Goal: Information Seeking & Learning: Learn about a topic

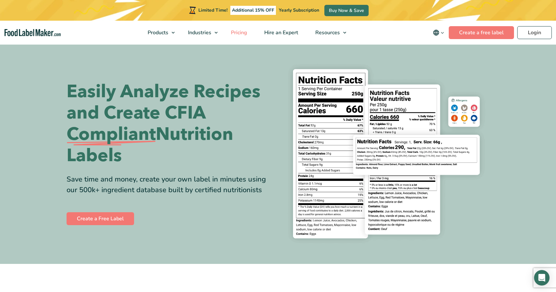
click at [246, 33] on span "Pricing" at bounding box center [238, 32] width 19 height 7
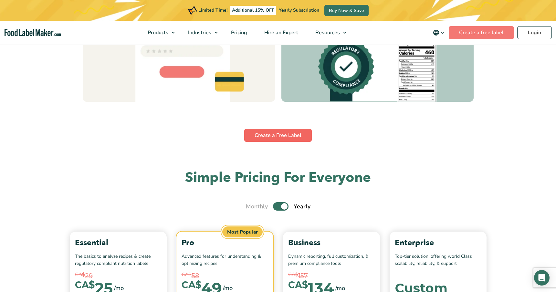
scroll to position [2118, 0]
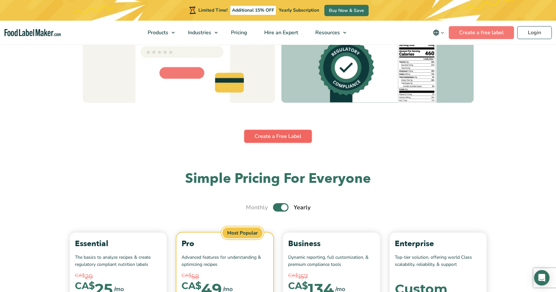
click at [280, 136] on link "Create a Free Label" at bounding box center [278, 136] width 68 height 13
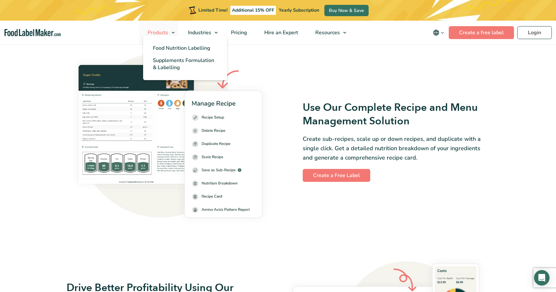
scroll to position [881, 0]
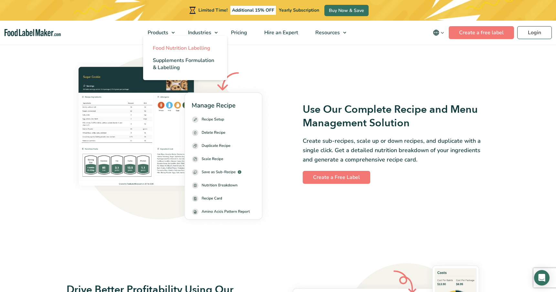
click at [177, 45] on span "Food Nutrition Labelling" at bounding box center [182, 48] width 58 height 7
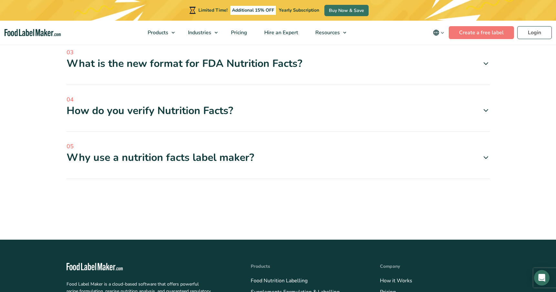
scroll to position [2044, 0]
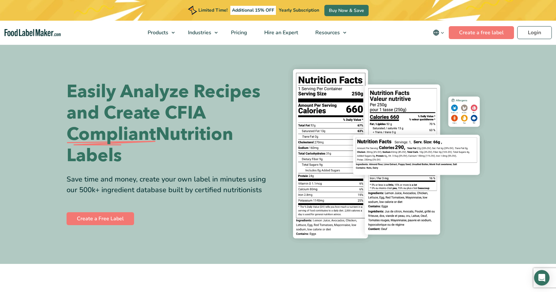
scroll to position [881, 0]
